Goal: Task Accomplishment & Management: Manage account settings

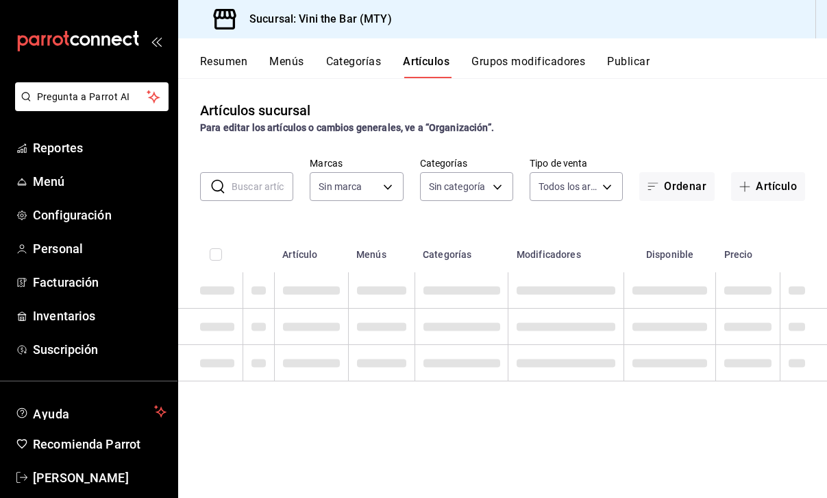
type input "12d1936a-636c-47d0-af86-05f23ee8085a,bf73e106-2912-4ef1-8d40-26f4b7a63d15,c075e…"
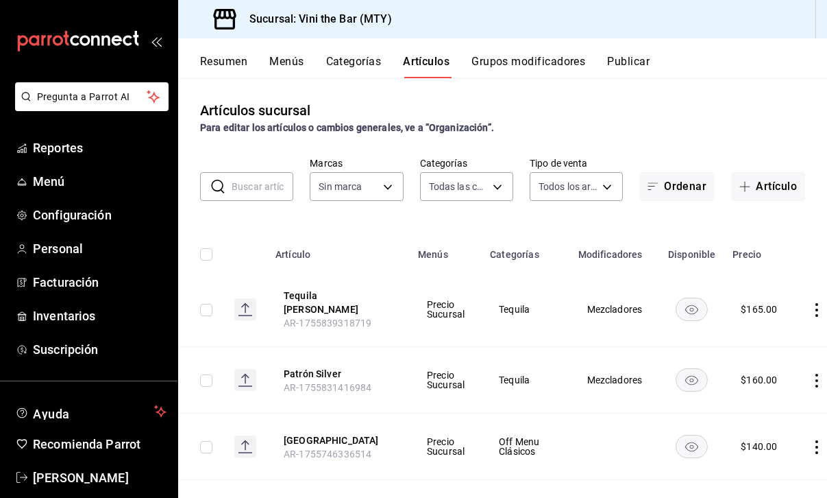
type input "301e9998-7bb8-4f99-8862-78d6caeba7de"
click at [273, 181] on input "text" at bounding box center [263, 186] width 62 height 27
click at [376, 119] on div "Artículos sucursal Para editar los artículos o cambios generales, ve a “Organiz…" at bounding box center [502, 117] width 649 height 35
click at [485, 184] on body "Pregunta a Parrot AI Reportes Menú Configuración Personal Facturación Inventari…" at bounding box center [413, 249] width 827 height 498
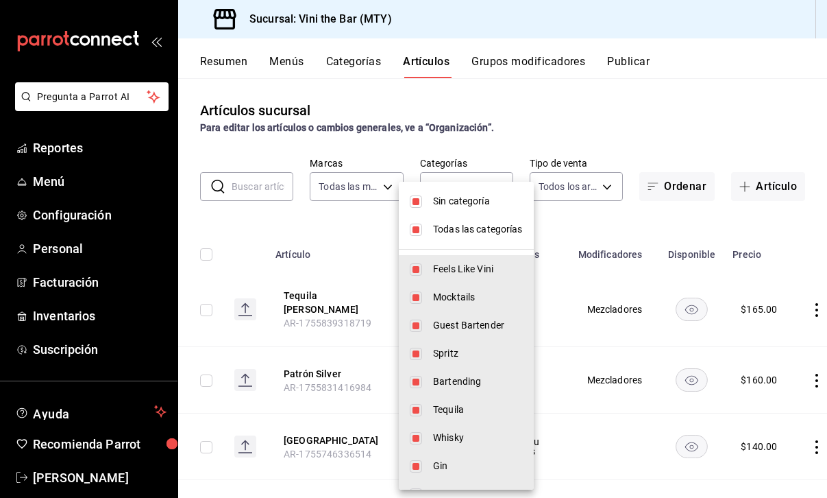
click at [515, 138] on div at bounding box center [413, 249] width 827 height 498
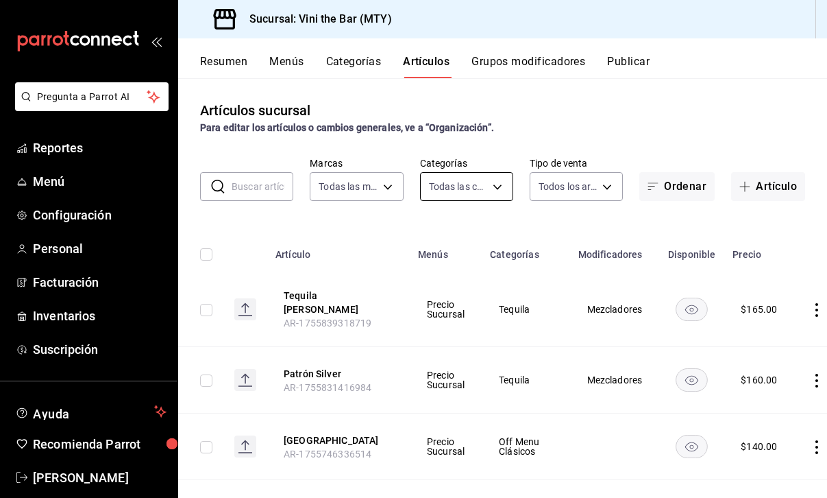
click at [482, 180] on body "Pregunta a Parrot AI Reportes Menú Configuración Personal Facturación Inventari…" at bounding box center [413, 249] width 827 height 498
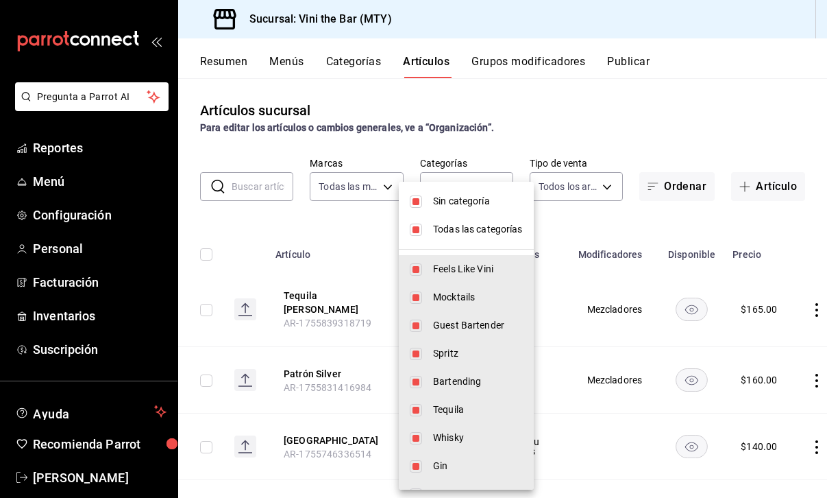
click at [438, 195] on span "Sin categoría" at bounding box center [478, 201] width 90 height 14
checkbox input "false"
click at [451, 232] on span "Todas las categorías" at bounding box center [478, 229] width 90 height 14
checkbox input "false"
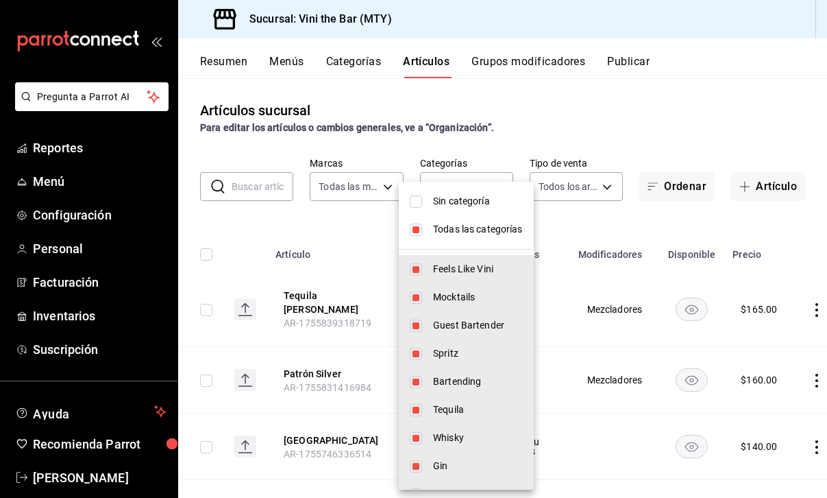
checkbox input "false"
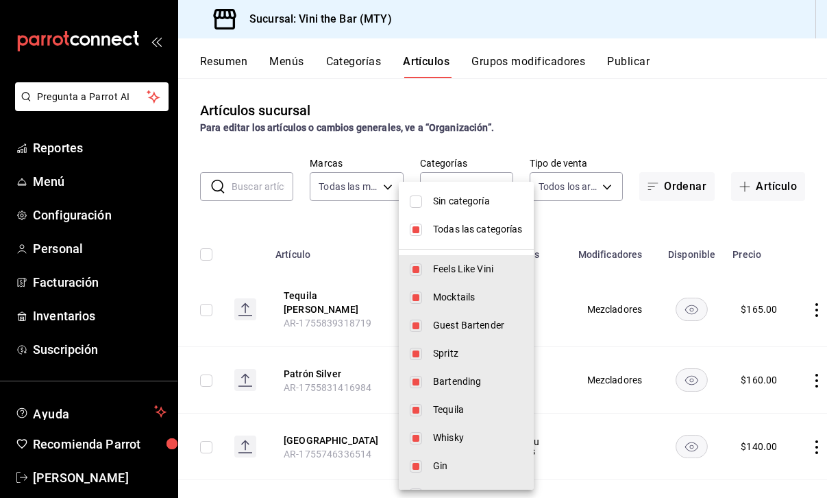
checkbox input "false"
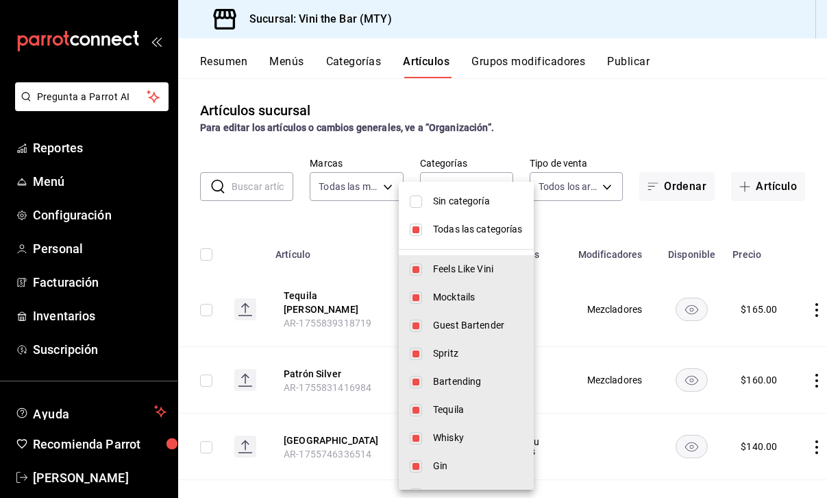
checkbox input "false"
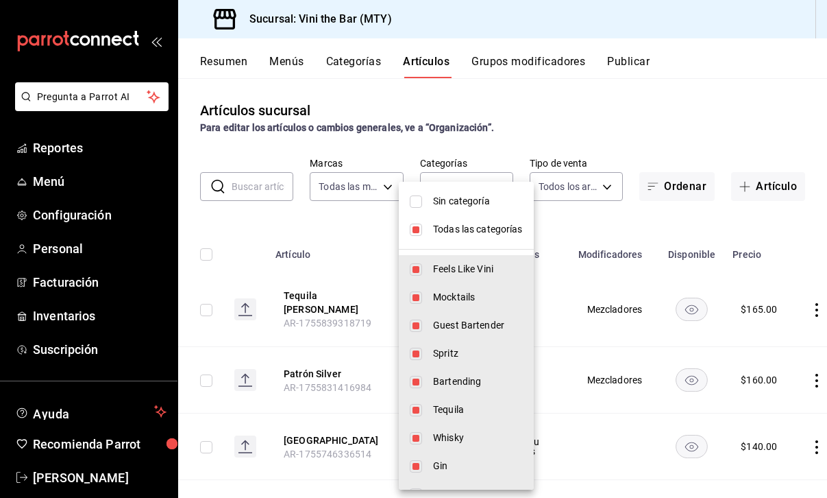
checkbox input "false"
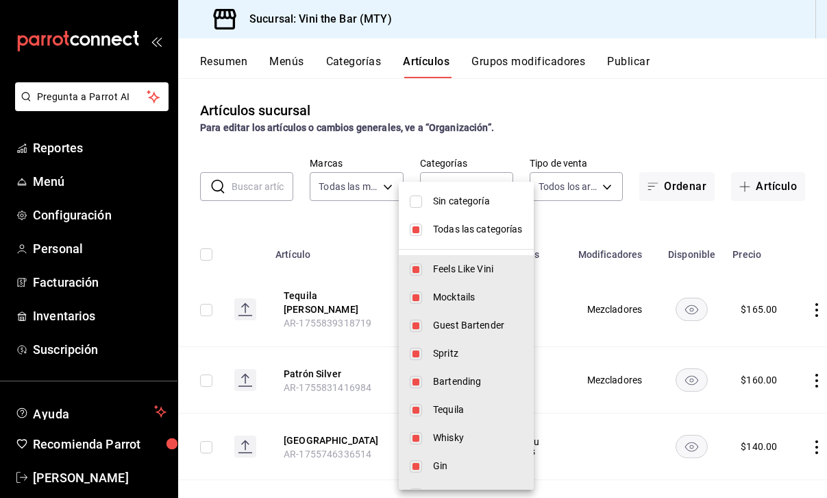
checkbox input "false"
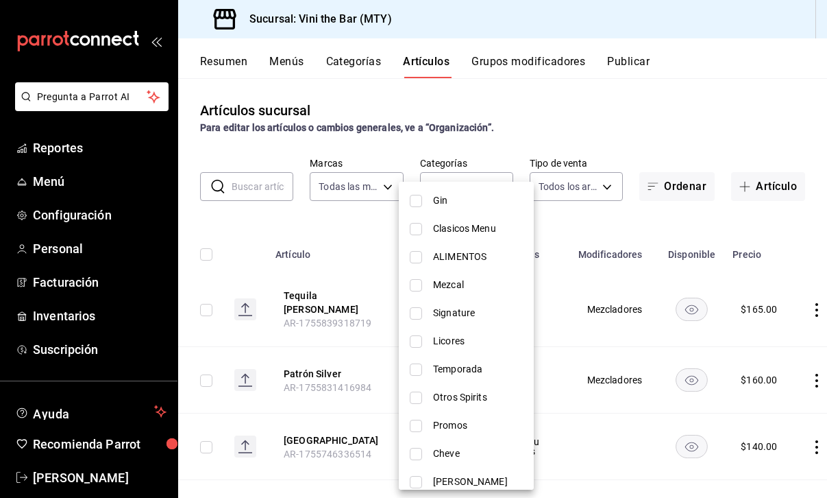
scroll to position [282, 0]
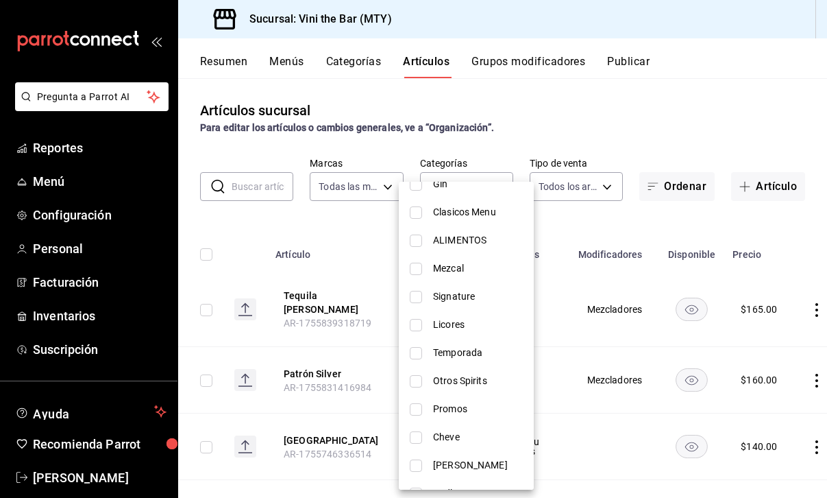
click at [460, 413] on span "Promos" at bounding box center [478, 409] width 90 height 14
type input "00e8dac4-8361-4d68-8275-8cbdf1f14849"
checkbox input "true"
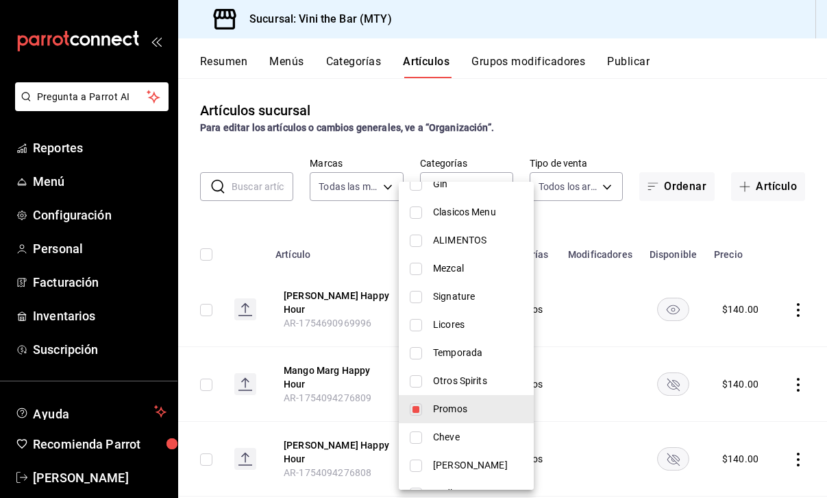
click at [352, 252] on div at bounding box center [413, 249] width 827 height 498
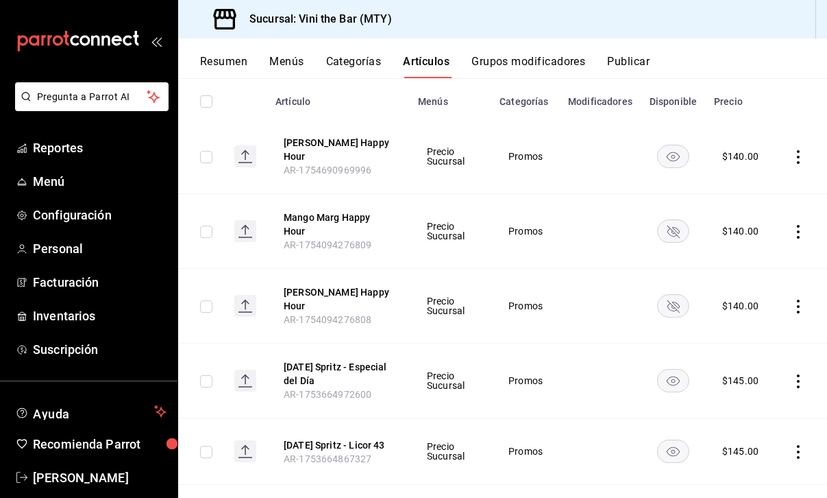
scroll to position [195, 0]
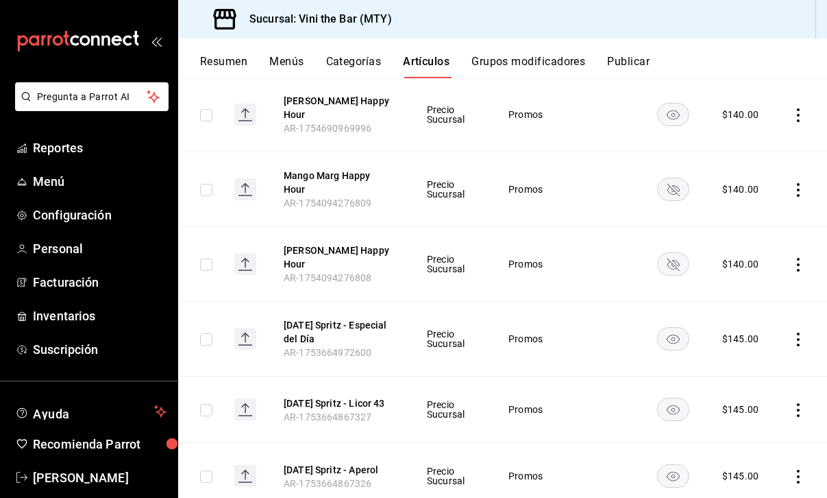
click at [672, 110] on icon "availability-product" at bounding box center [673, 115] width 13 height 10
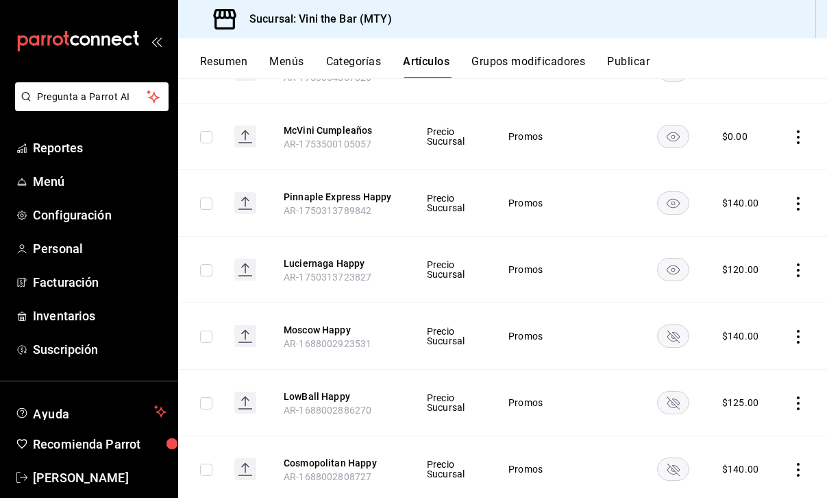
scroll to position [612, 0]
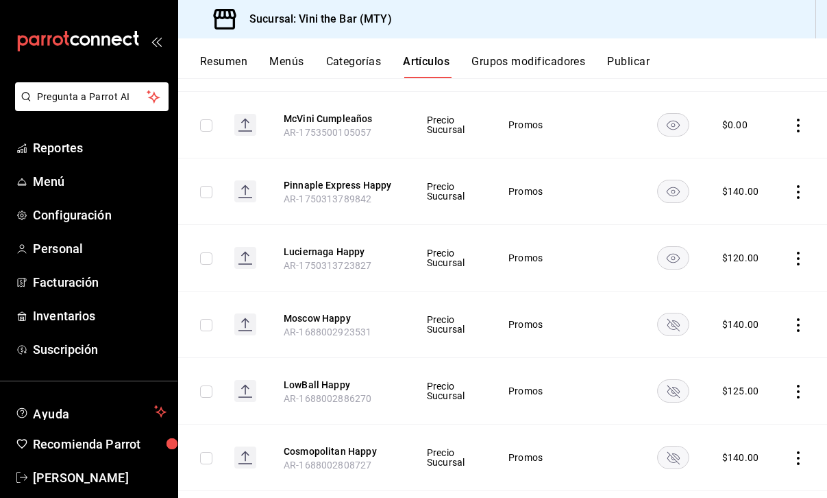
click at [670, 247] on rect "availability-product" at bounding box center [674, 258] width 32 height 23
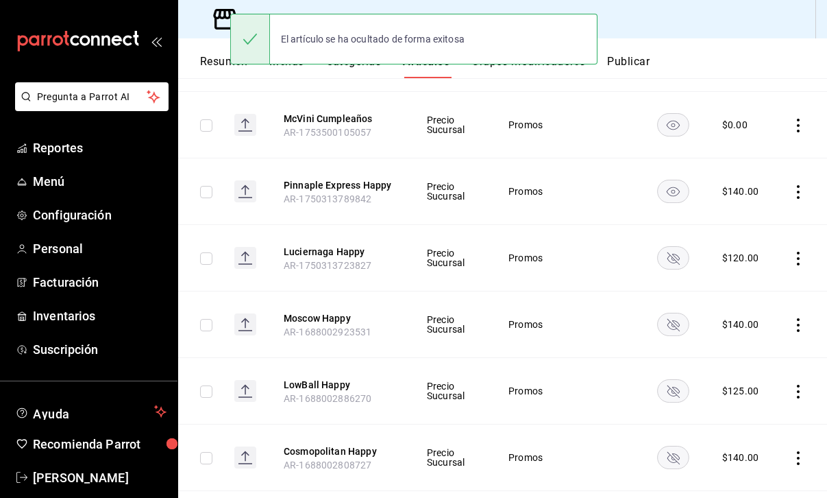
scroll to position [661, 0]
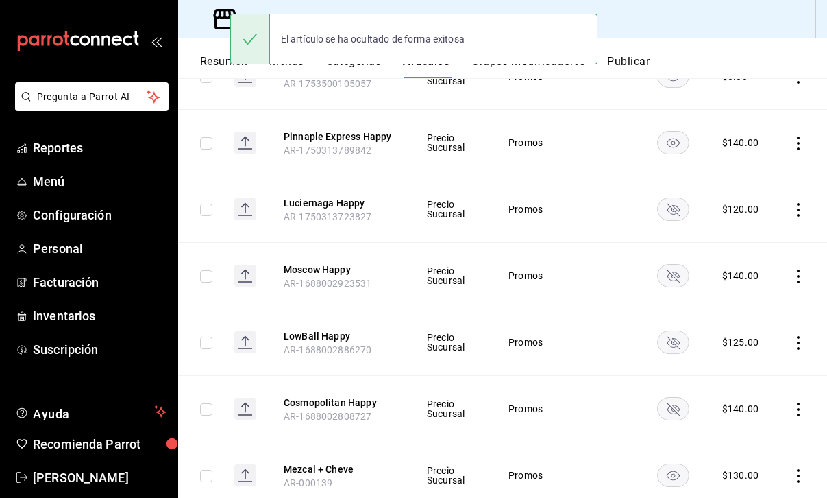
click at [685, 264] on icon "availability-product" at bounding box center [673, 275] width 32 height 23
click at [675, 397] on rect "availability-product" at bounding box center [674, 408] width 32 height 23
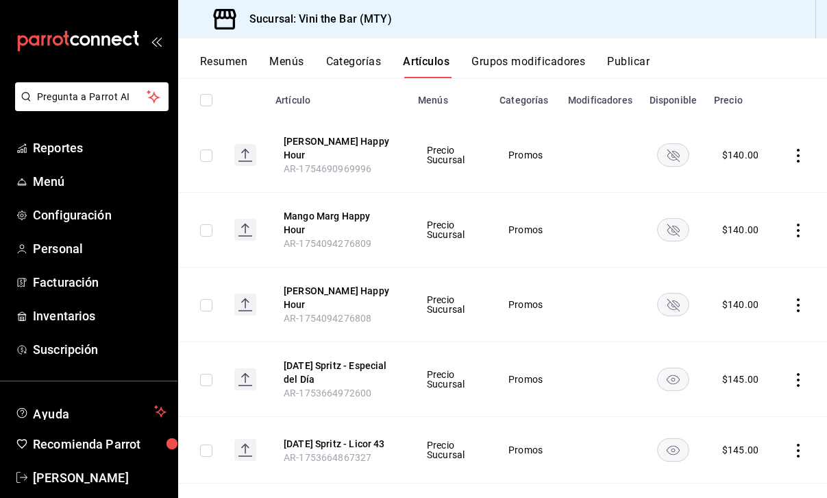
scroll to position [0, 0]
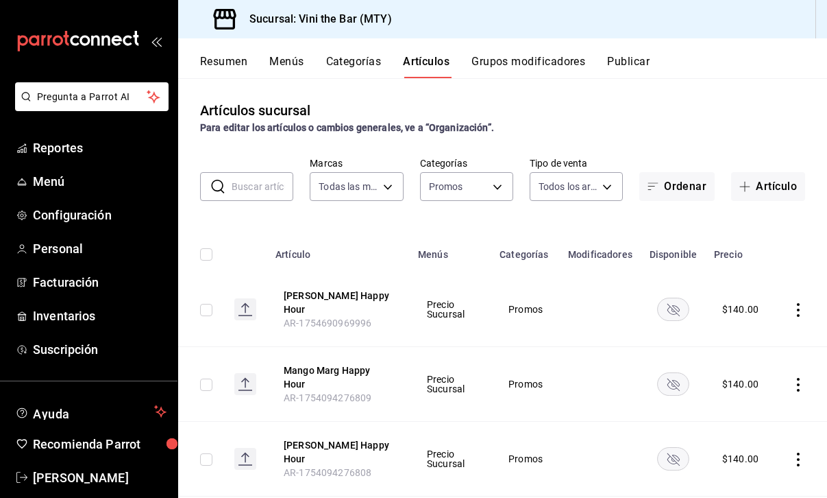
click at [512, 162] on label "Categorías" at bounding box center [466, 163] width 93 height 10
click at [306, 68] on div "Resumen Menús Categorías Artículos Grupos modificadores Publicar" at bounding box center [513, 66] width 627 height 23
click at [275, 63] on button "Menús" at bounding box center [286, 66] width 34 height 23
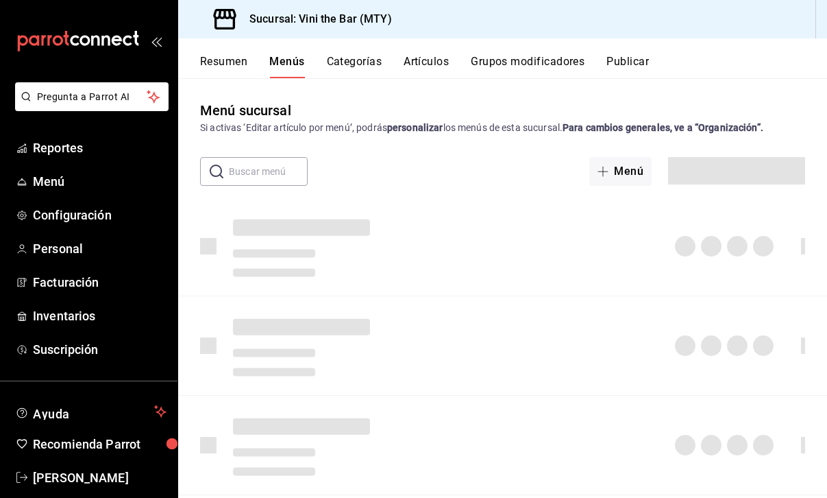
click at [435, 55] on button "Artículos" at bounding box center [426, 66] width 45 height 23
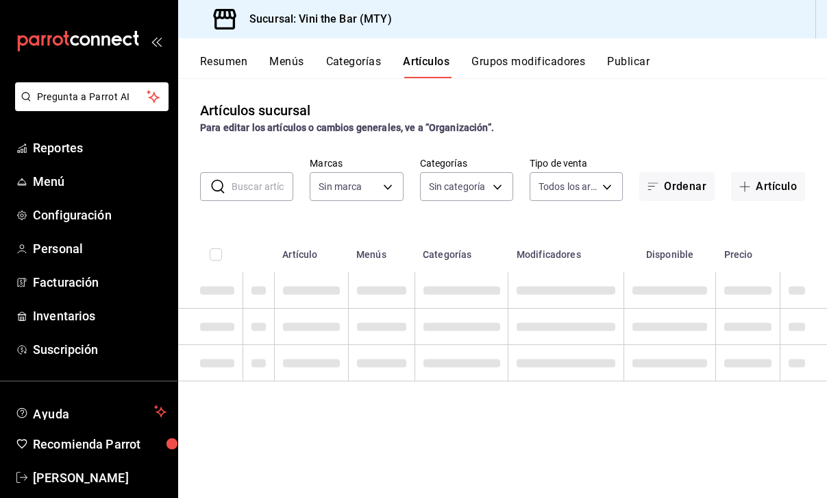
type input "301e9998-7bb8-4f99-8862-78d6caeba7de"
type input "12d1936a-636c-47d0-af86-05f23ee8085a,bf73e106-2912-4ef1-8d40-26f4b7a63d15,c075e…"
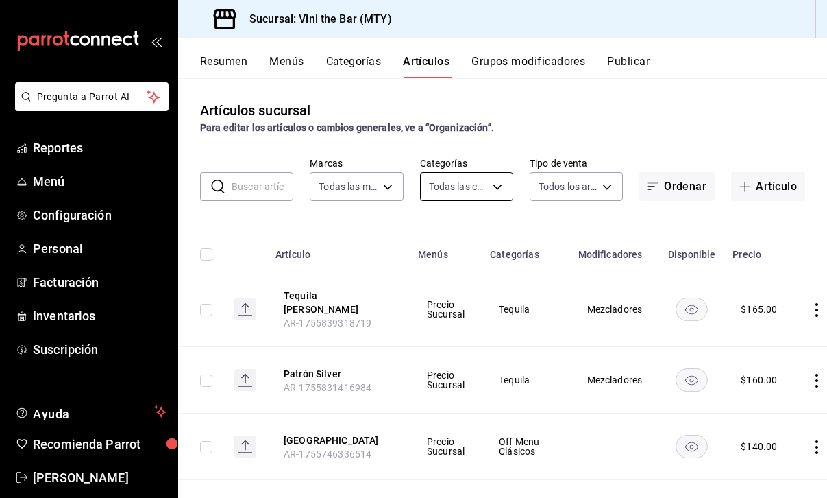
click at [487, 177] on body "Pregunta a Parrot AI Reportes Menú Configuración Personal Facturación Inventari…" at bounding box center [413, 249] width 827 height 498
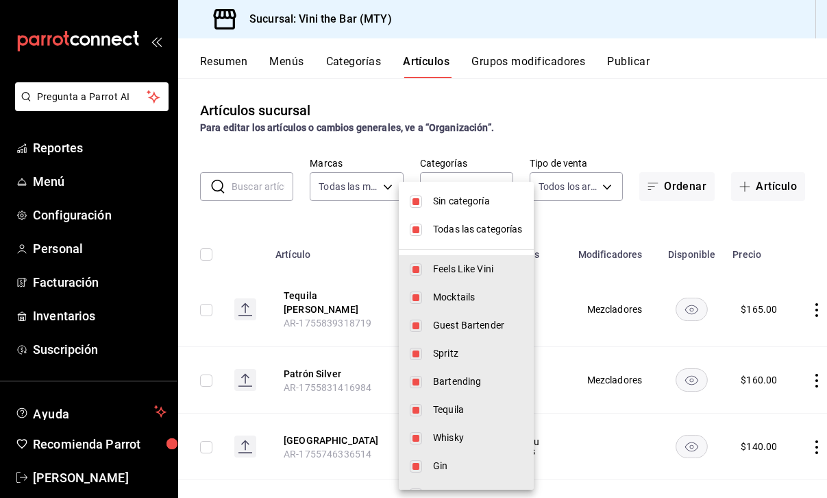
click at [467, 210] on li "Sin categoría" at bounding box center [466, 201] width 135 height 28
checkbox input "false"
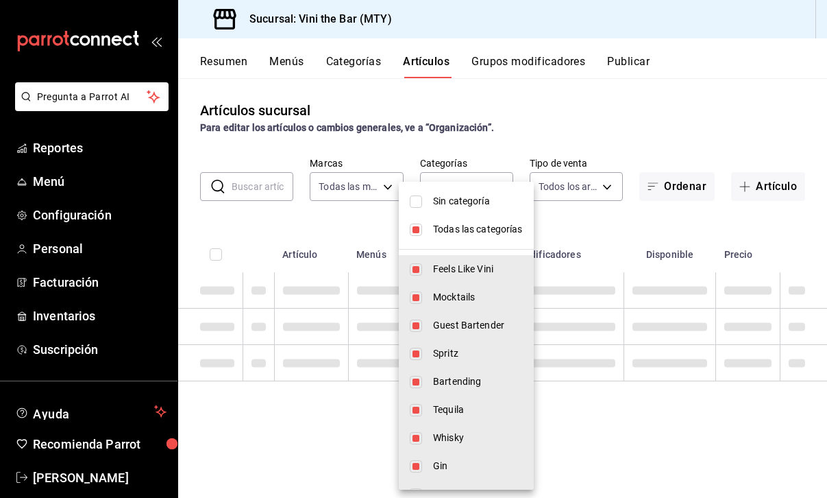
click at [465, 231] on span "Todas las categorías" at bounding box center [478, 229] width 90 height 14
checkbox input "false"
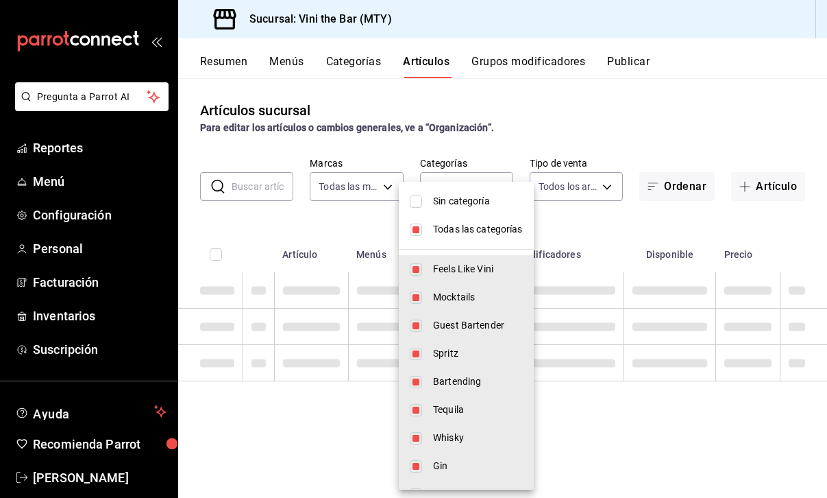
checkbox input "false"
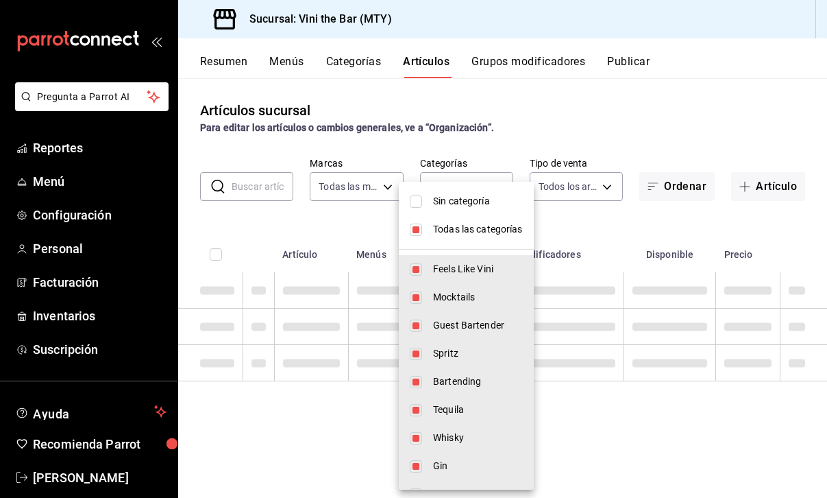
checkbox input "false"
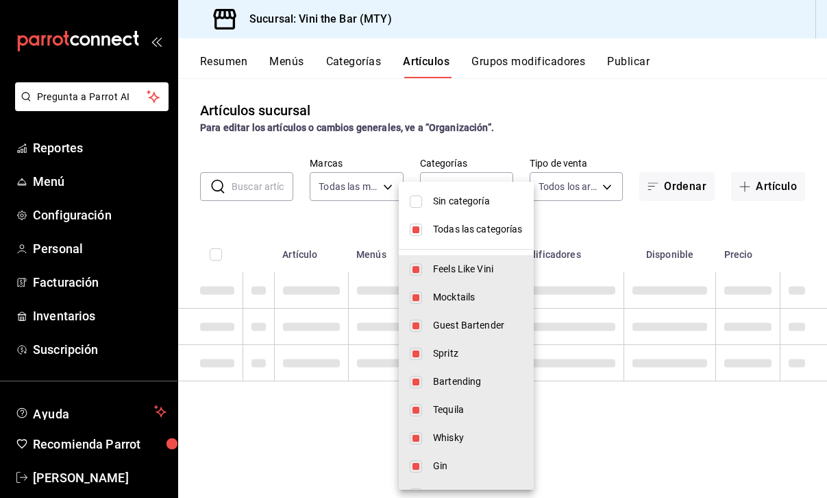
checkbox input "false"
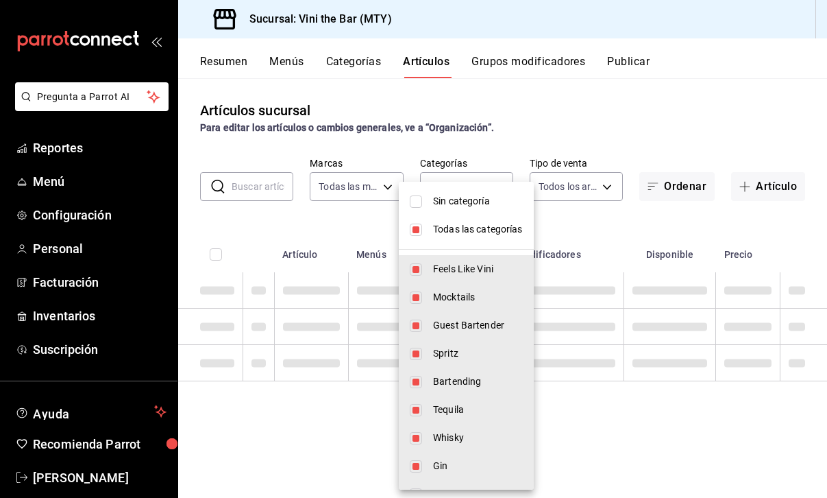
checkbox input "false"
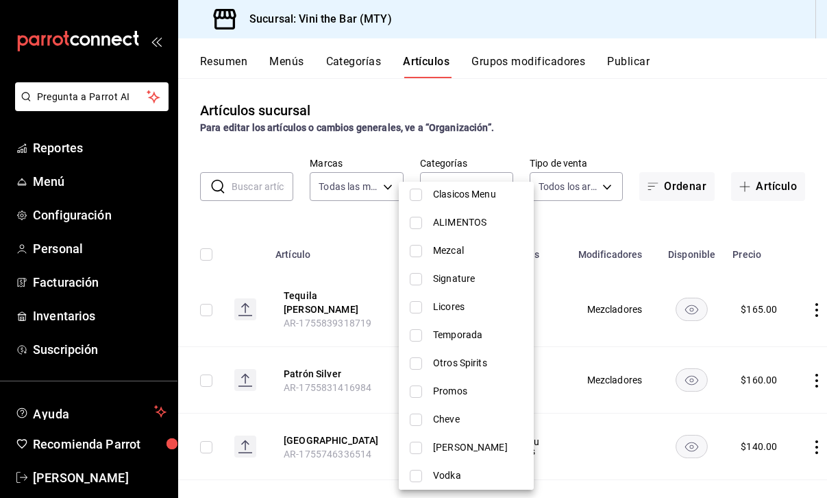
scroll to position [367, 0]
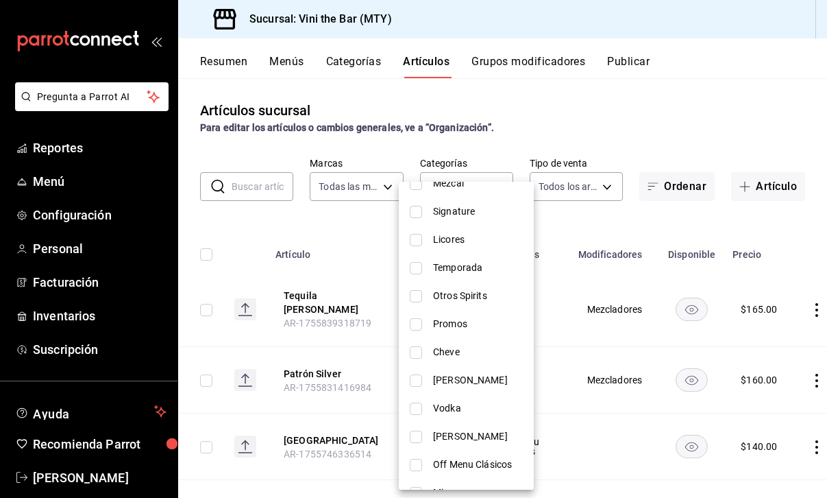
click at [475, 332] on li "Promos" at bounding box center [466, 324] width 135 height 28
type input "00e8dac4-8361-4d68-8275-8cbdf1f14849"
checkbox input "true"
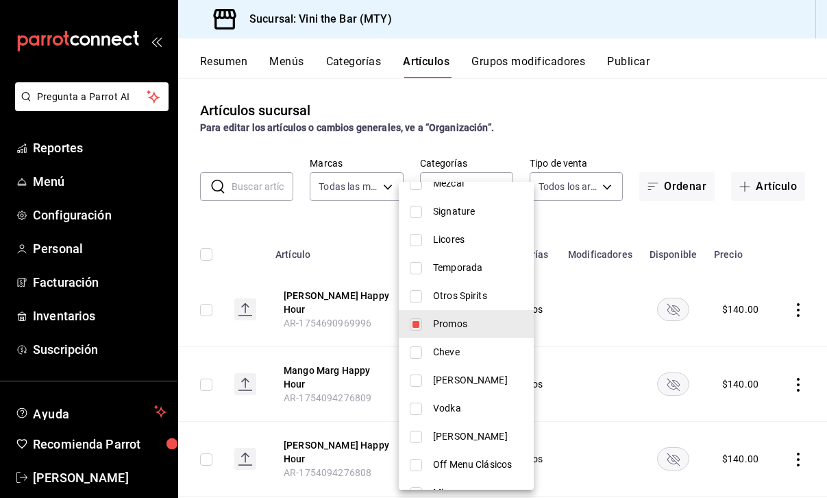
click at [384, 267] on div at bounding box center [413, 249] width 827 height 498
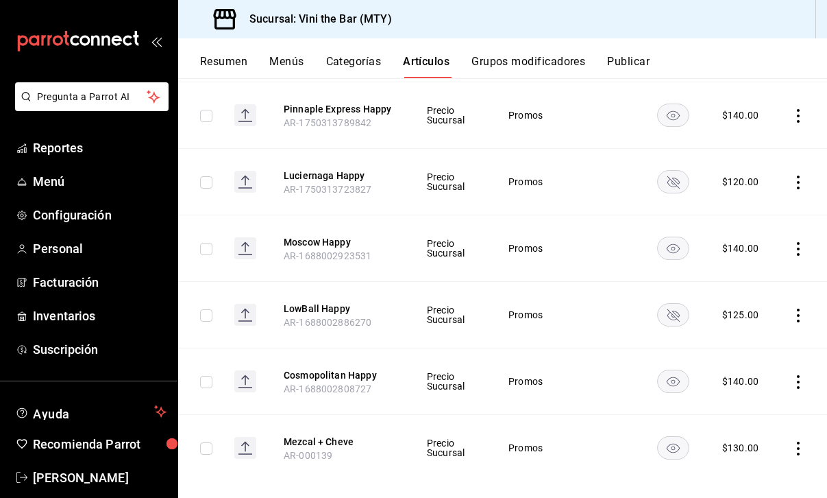
scroll to position [688, 0]
click at [677, 307] on rect "availability-product" at bounding box center [674, 315] width 32 height 23
click at [677, 306] on td at bounding box center [673, 315] width 65 height 66
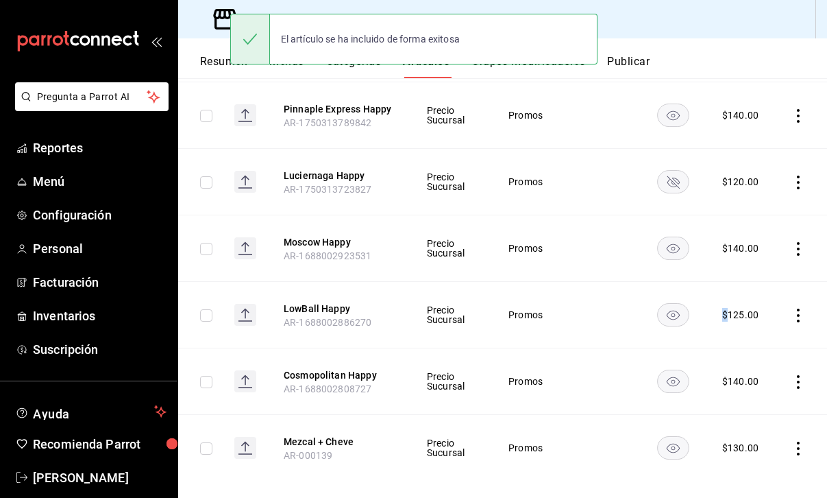
click at [677, 306] on rect "availability-product" at bounding box center [674, 315] width 32 height 23
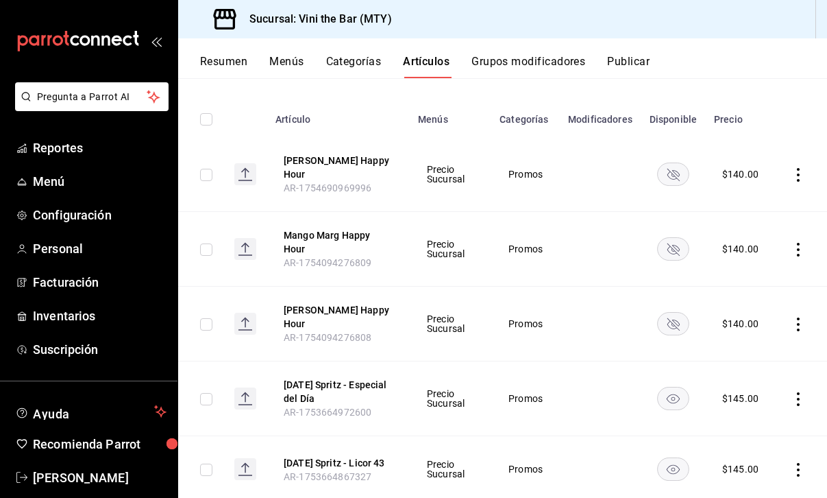
scroll to position [95, 0]
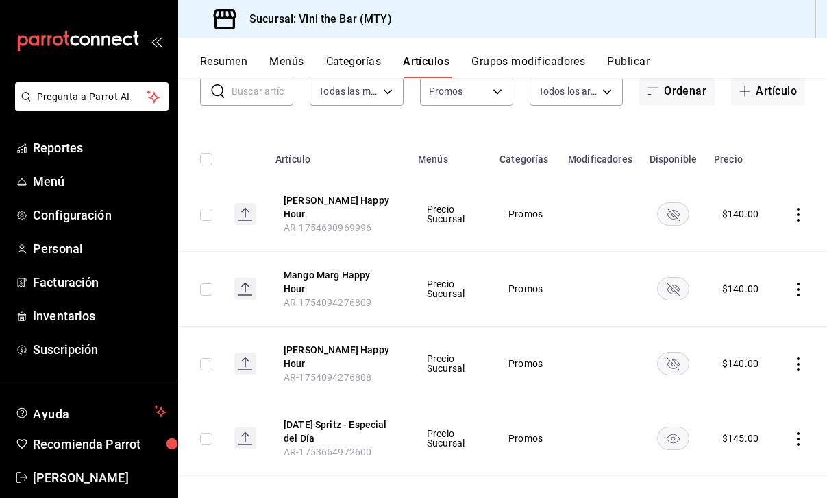
click at [273, 94] on input "text" at bounding box center [263, 90] width 62 height 27
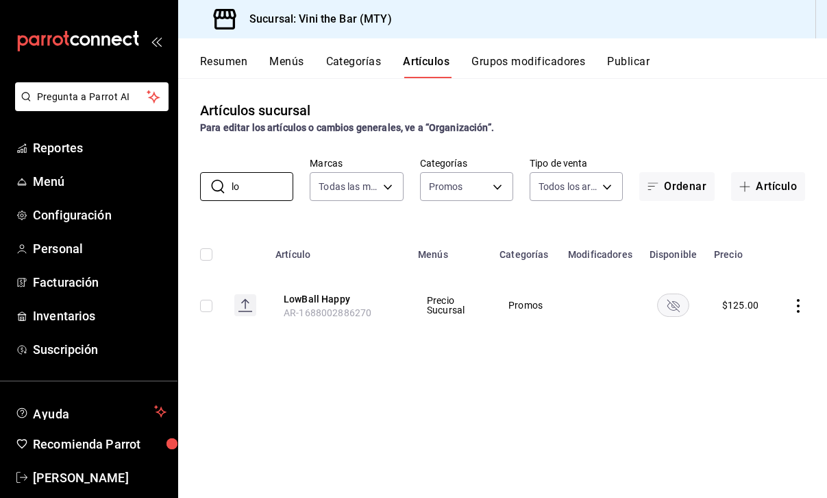
type input "l"
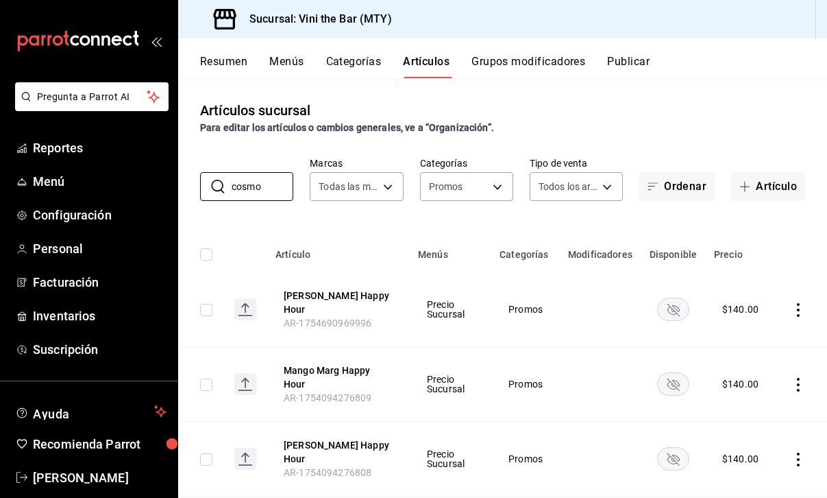
type input "cosmo"
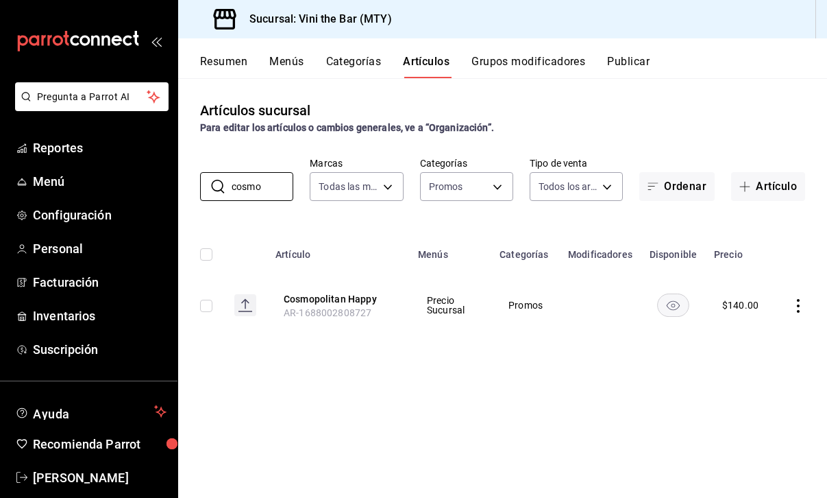
click at [798, 309] on icon "actions" at bounding box center [799, 306] width 14 height 14
click at [768, 340] on span "Editar" at bounding box center [757, 337] width 36 height 14
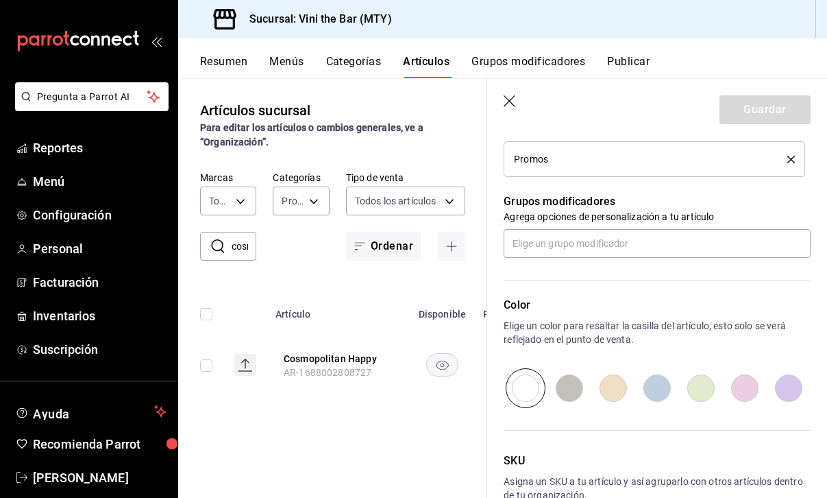
scroll to position [644, 0]
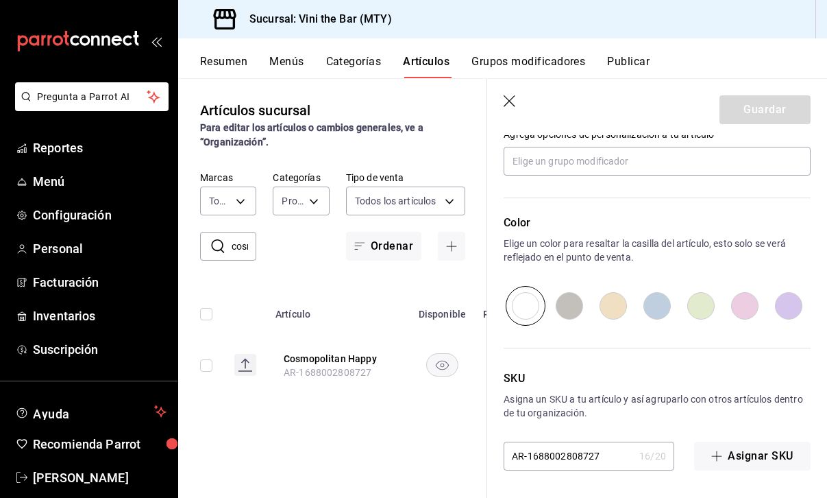
click at [691, 311] on input "radio" at bounding box center [701, 306] width 44 height 40
radio input "true"
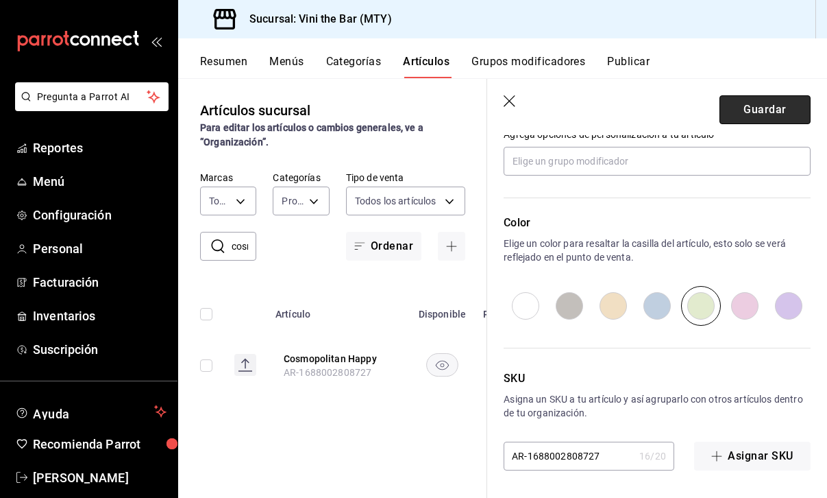
click at [772, 115] on button "Guardar" at bounding box center [765, 109] width 91 height 29
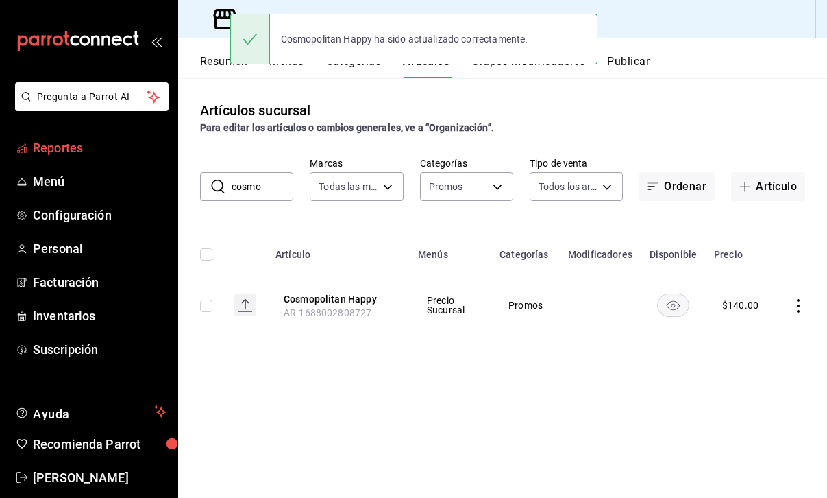
click at [72, 152] on span "Reportes" at bounding box center [100, 147] width 134 height 19
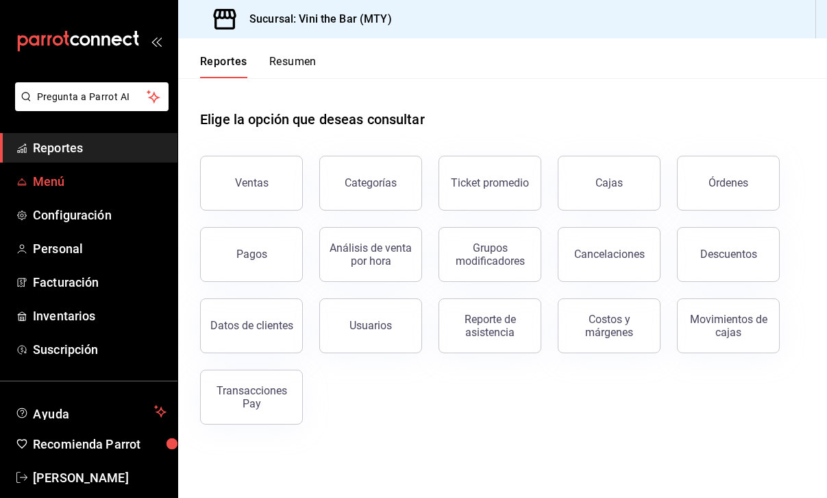
click at [63, 185] on span "Menú" at bounding box center [100, 181] width 134 height 19
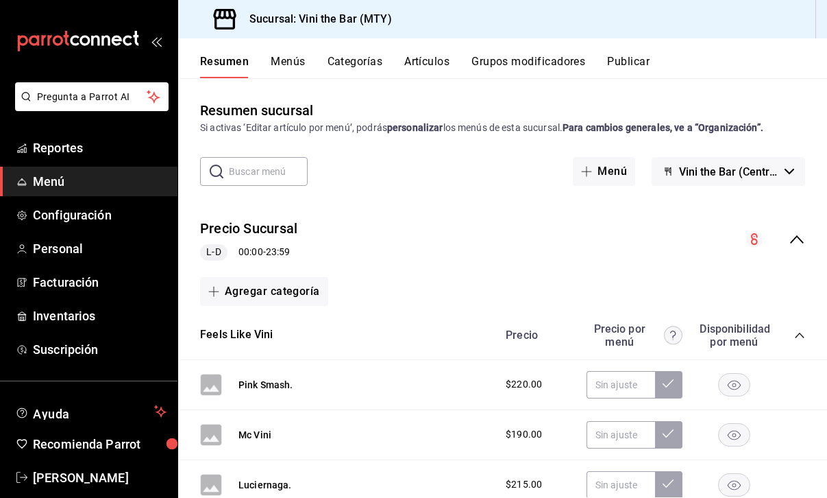
click at [426, 62] on button "Artículos" at bounding box center [426, 66] width 45 height 23
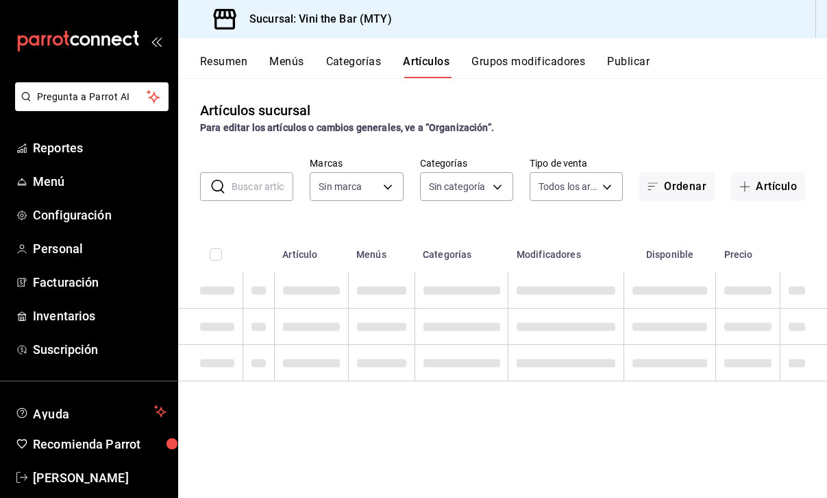
type input "301e9998-7bb8-4f99-8862-78d6caeba7de"
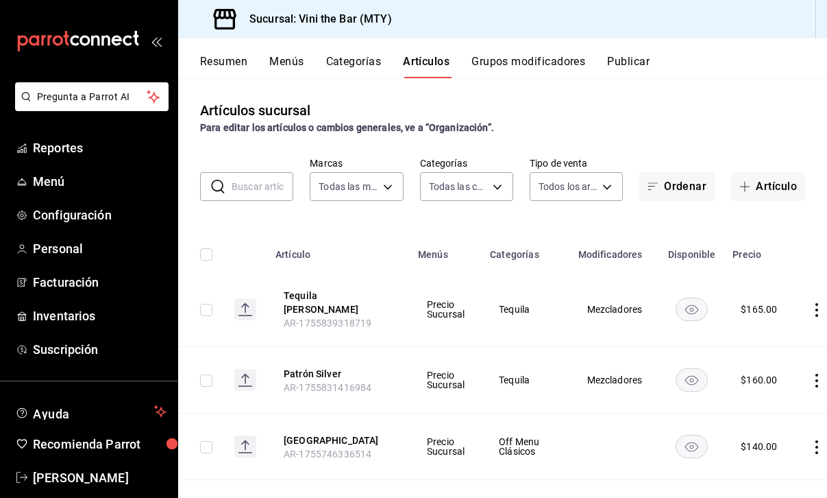
type input "12d1936a-636c-47d0-af86-05f23ee8085a,bf73e106-2912-4ef1-8d40-26f4b7a63d15,c075e…"
click at [282, 194] on input "text" at bounding box center [263, 186] width 62 height 27
type input "lowb"
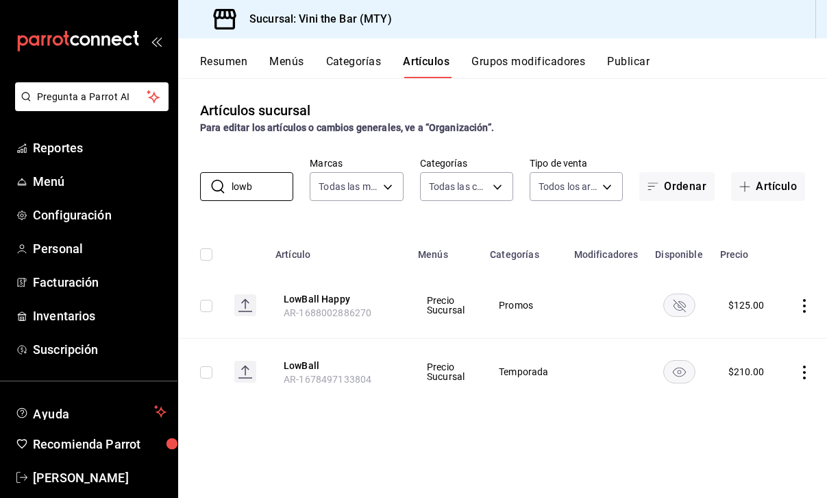
click at [801, 304] on icon "actions" at bounding box center [805, 306] width 14 height 14
click at [763, 332] on span "Editar" at bounding box center [762, 337] width 36 height 14
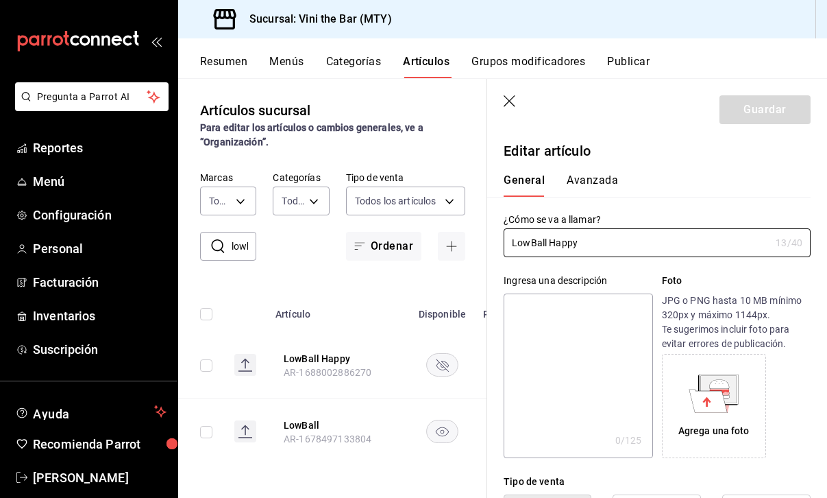
type input "$125.00"
radio input "false"
radio input "true"
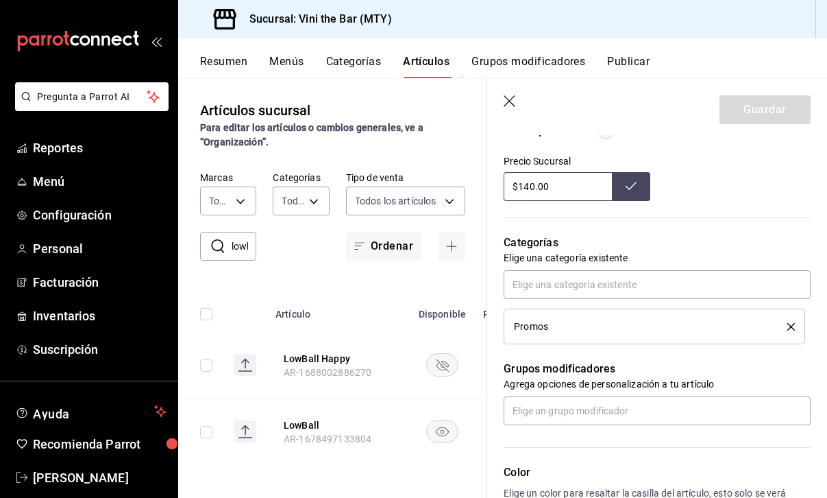
scroll to position [489, 0]
click at [791, 329] on div "Promos" at bounding box center [654, 325] width 281 height 15
click at [796, 321] on li "Promos" at bounding box center [655, 326] width 302 height 36
click at [792, 323] on icon "delete" at bounding box center [791, 326] width 8 height 8
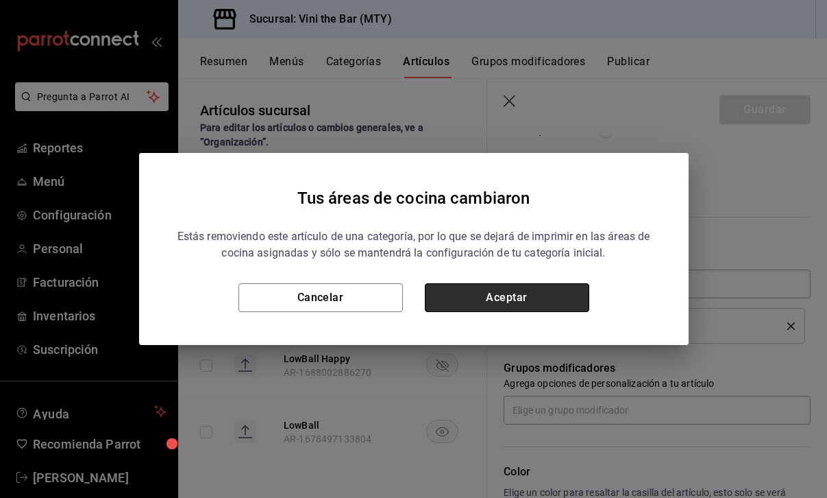
click at [485, 300] on button "Aceptar" at bounding box center [507, 297] width 164 height 29
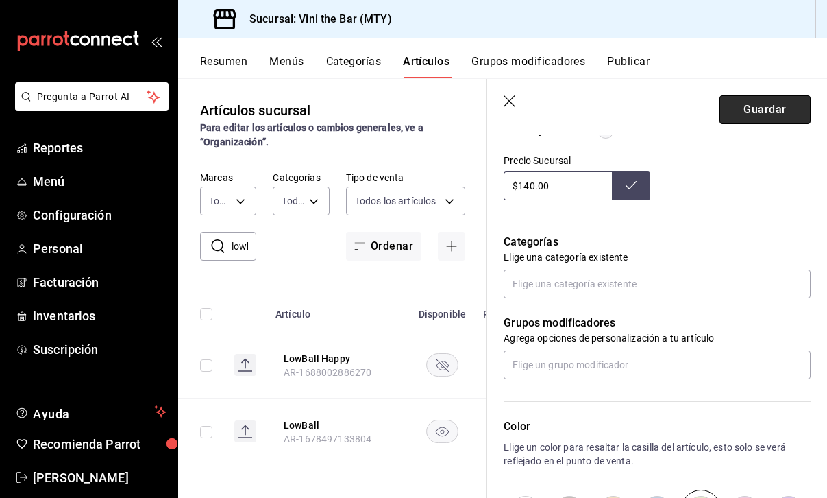
click at [763, 121] on button "Guardar" at bounding box center [765, 109] width 91 height 29
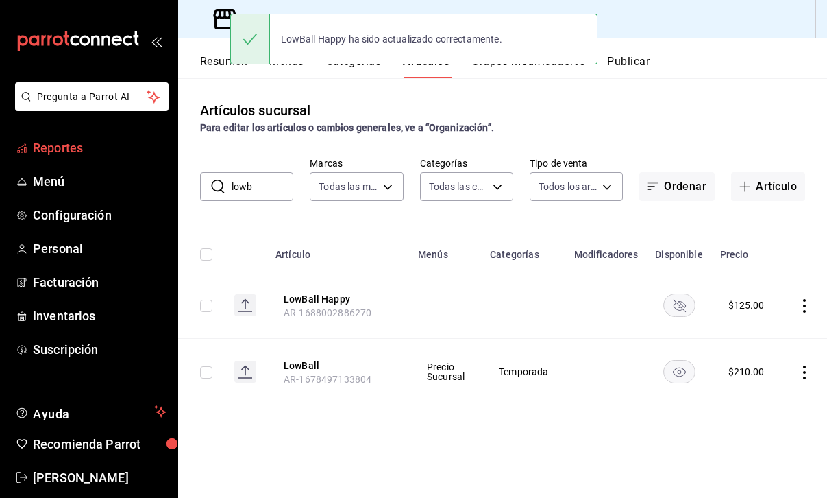
click at [92, 157] on link "Reportes" at bounding box center [88, 147] width 177 height 29
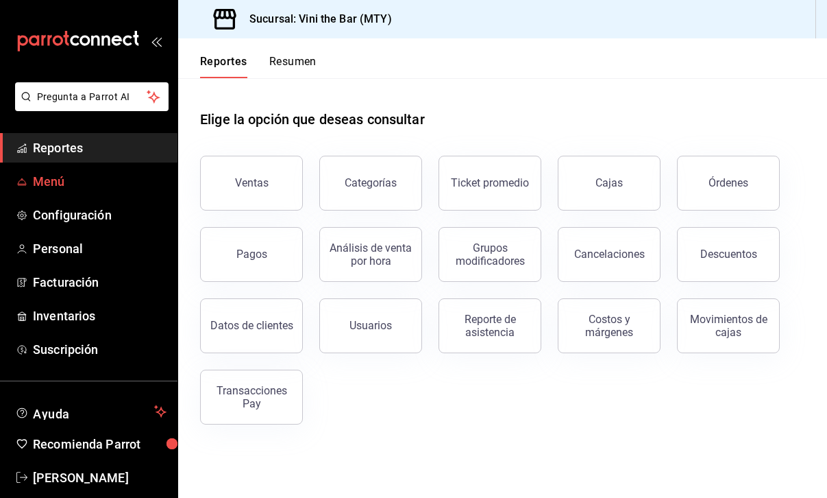
click at [52, 190] on span "Menú" at bounding box center [100, 181] width 134 height 19
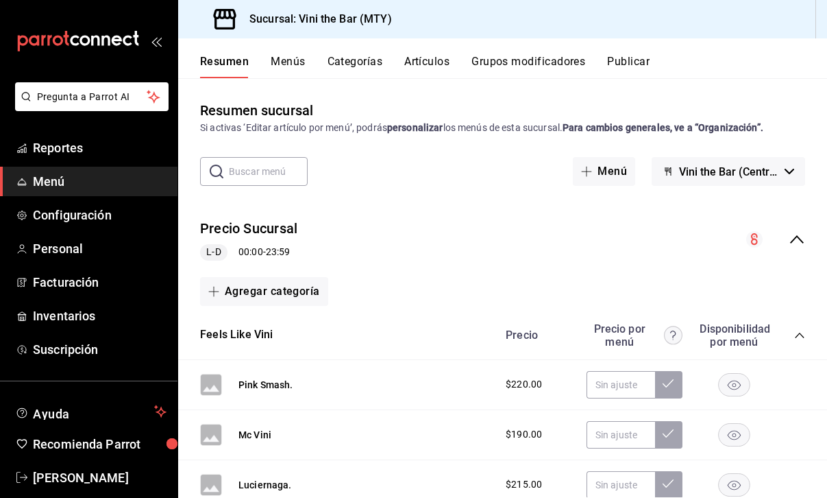
click at [439, 51] on div "Resumen Menús Categorías Artículos Grupos modificadores Publicar" at bounding box center [502, 58] width 649 height 40
click at [437, 60] on button "Artículos" at bounding box center [426, 66] width 45 height 23
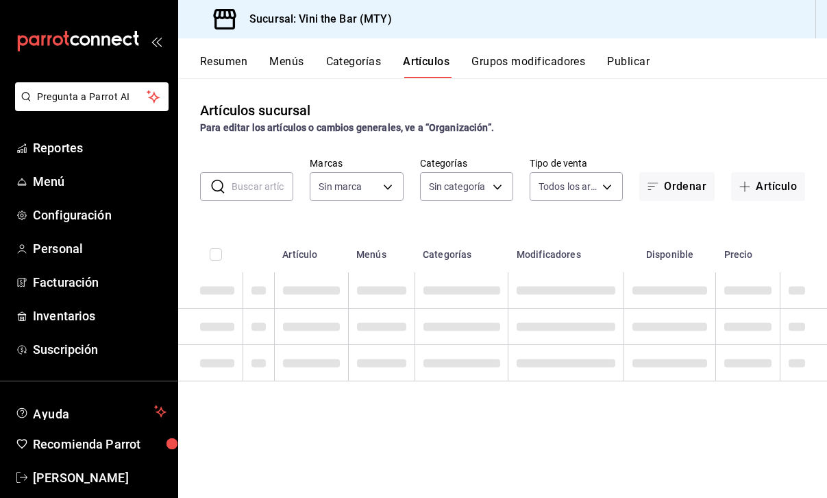
type input "301e9998-7bb8-4f99-8862-78d6caeba7de"
type input "12d1936a-636c-47d0-af86-05f23ee8085a,bf73e106-2912-4ef1-8d40-26f4b7a63d15,c075e…"
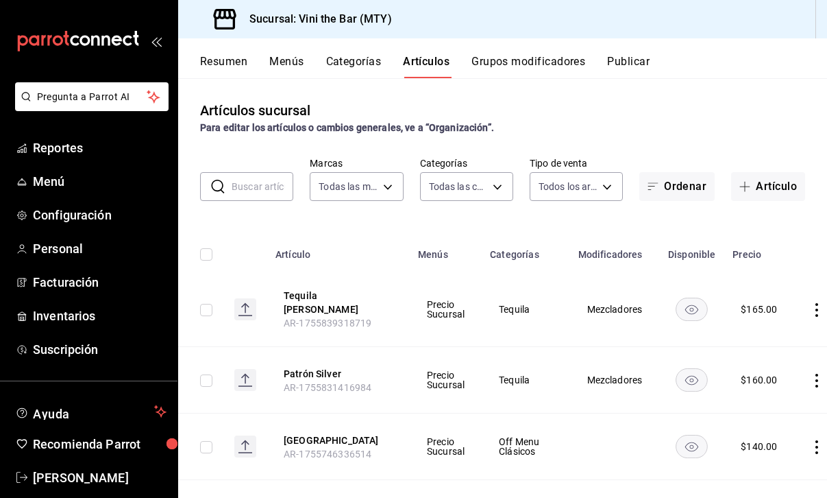
click at [278, 181] on input "text" at bounding box center [263, 186] width 62 height 27
type input "[PERSON_NAME]"
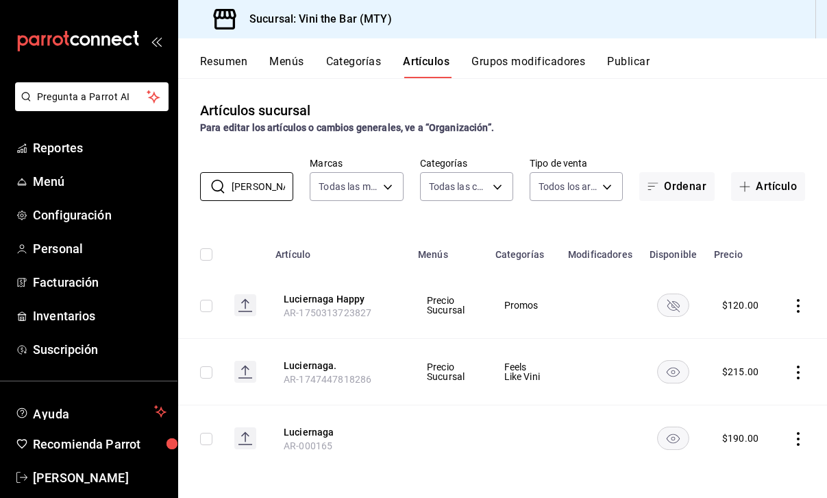
scroll to position [7, 0]
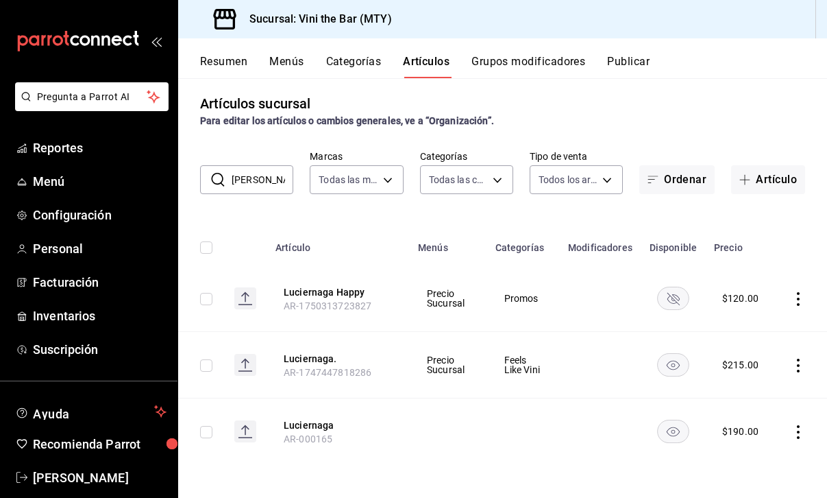
click at [801, 300] on icon "actions" at bounding box center [799, 299] width 14 height 14
click at [587, 462] on div at bounding box center [413, 249] width 827 height 498
click at [799, 297] on icon "actions" at bounding box center [798, 299] width 3 height 14
click at [765, 336] on span "Editar" at bounding box center [757, 330] width 36 height 14
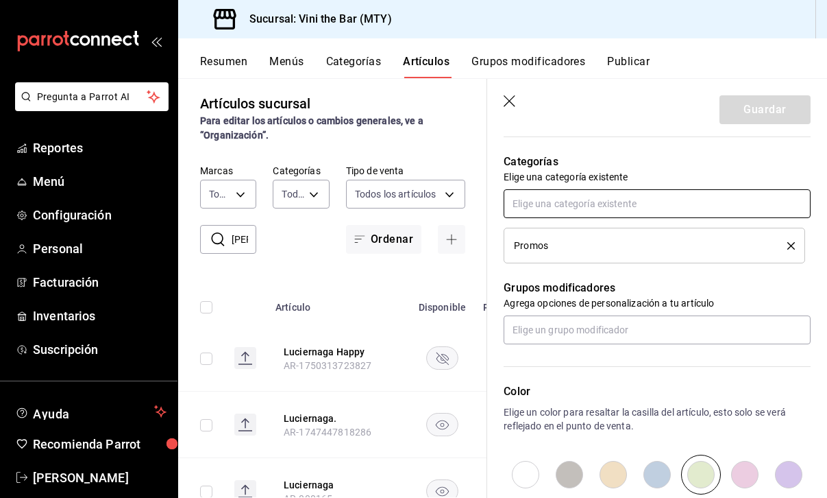
scroll to position [574, 0]
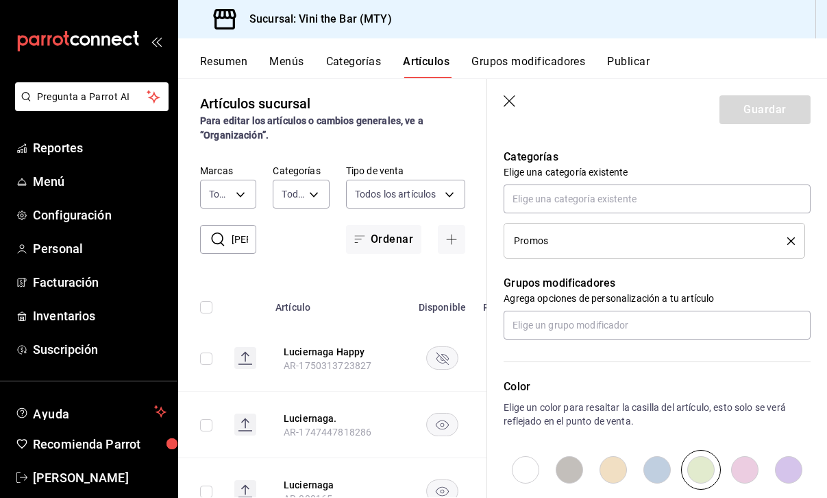
click at [795, 238] on li "Promos" at bounding box center [655, 241] width 302 height 36
click at [792, 242] on icon "delete" at bounding box center [791, 241] width 8 height 8
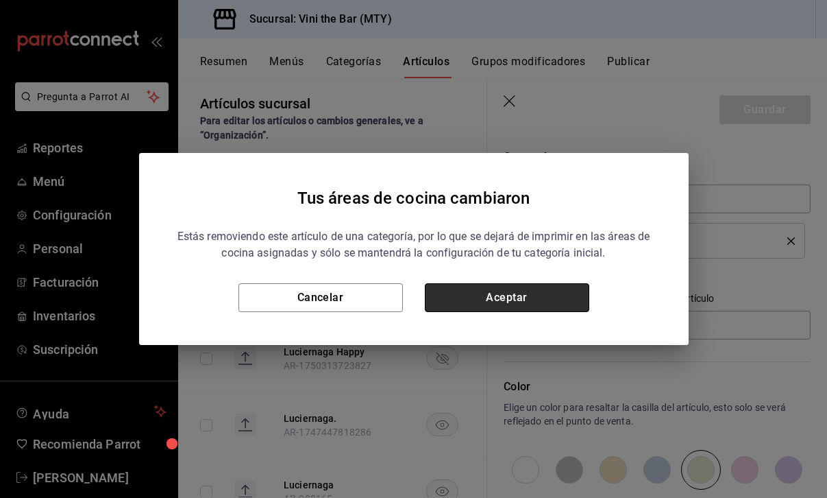
click at [467, 292] on button "Aceptar" at bounding box center [507, 297] width 164 height 29
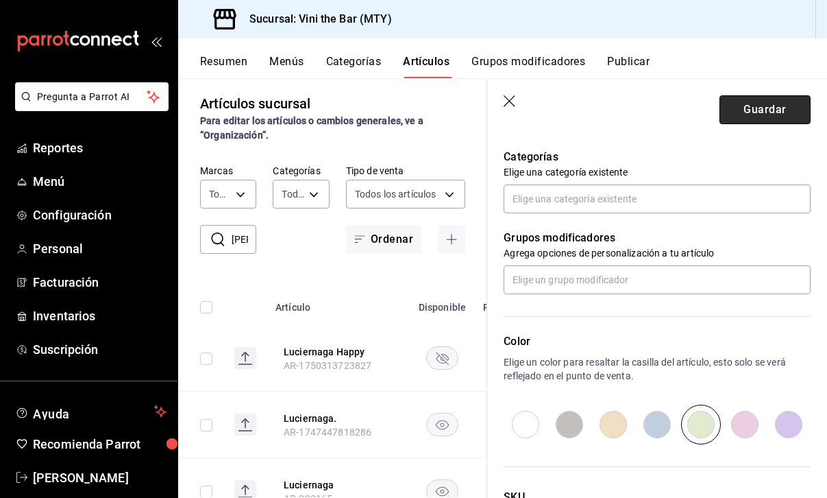
click at [774, 109] on button "Guardar" at bounding box center [765, 109] width 91 height 29
